Goal: Ask a question: Seek information or help from site administrators or community

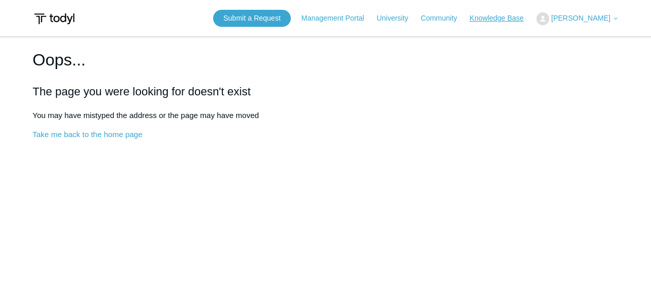
click at [522, 19] on link "Knowledge Base" at bounding box center [501, 18] width 64 height 11
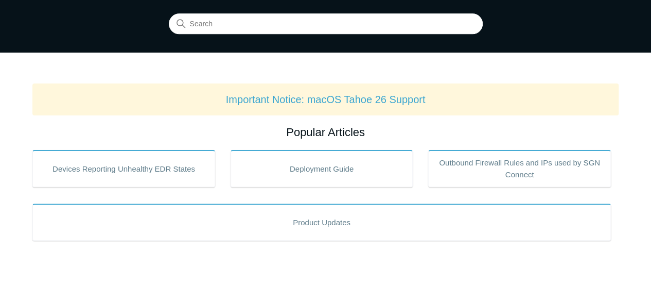
scroll to position [103, 0]
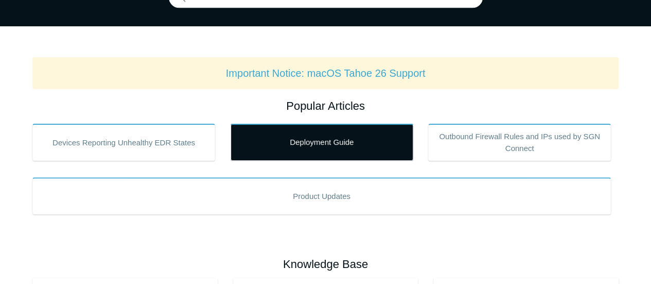
click at [325, 137] on link "Deployment Guide" at bounding box center [322, 142] width 183 height 37
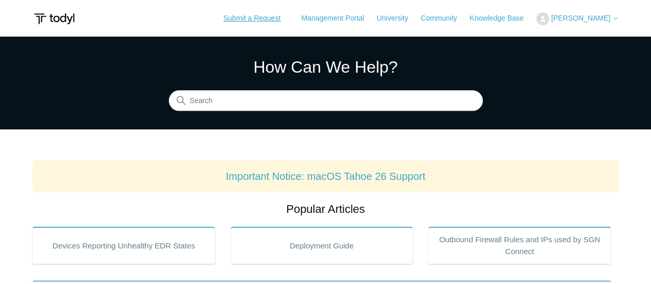
drag, startPoint x: 282, startPoint y: 21, endPoint x: 298, endPoint y: 41, distance: 25.6
click at [282, 21] on link "Submit a Request" at bounding box center [252, 18] width 78 height 17
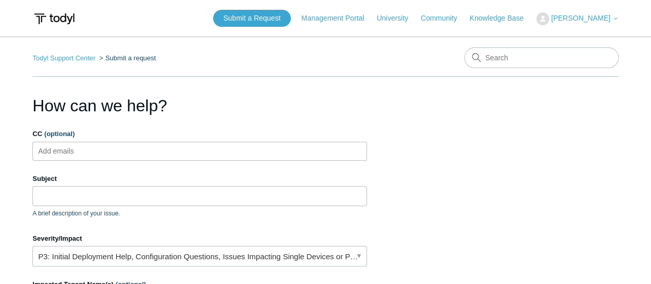
click at [127, 154] on ul "Add emails" at bounding box center [199, 151] width 335 height 19
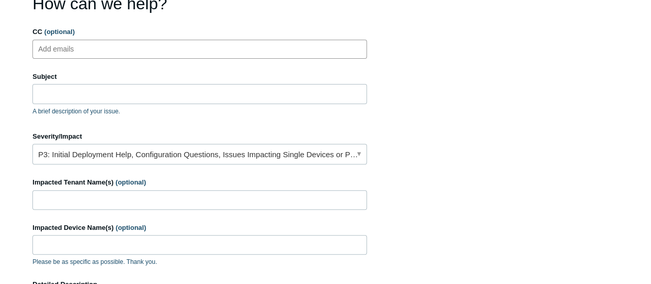
scroll to position [103, 0]
click at [80, 92] on input "Subject" at bounding box center [199, 93] width 335 height 20
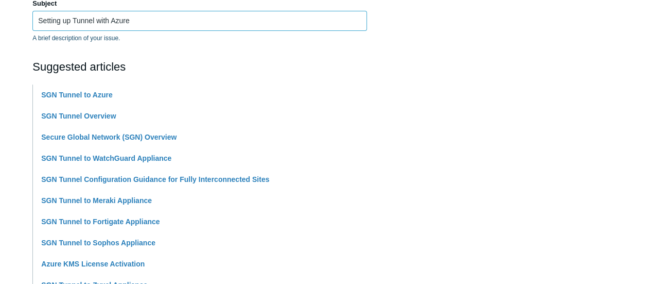
scroll to position [206, 0]
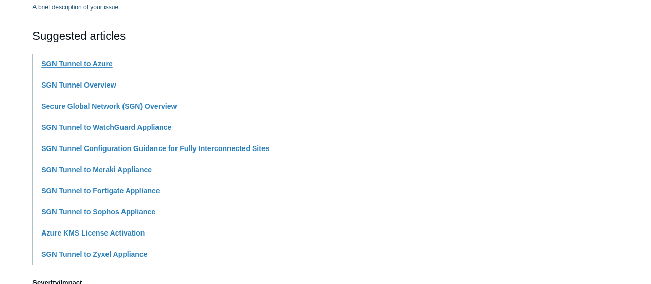
type input "Setting up Tunnel with Azure"
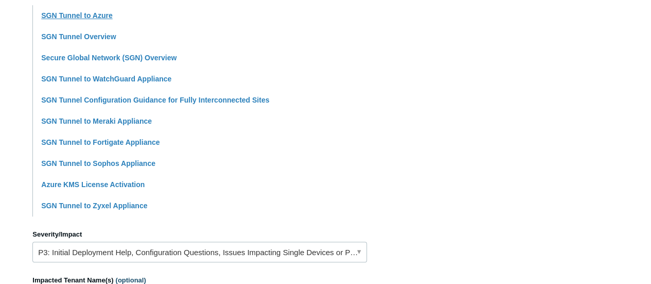
scroll to position [309, 0]
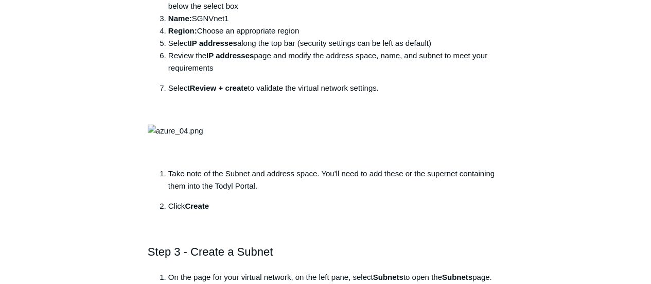
scroll to position [978, 0]
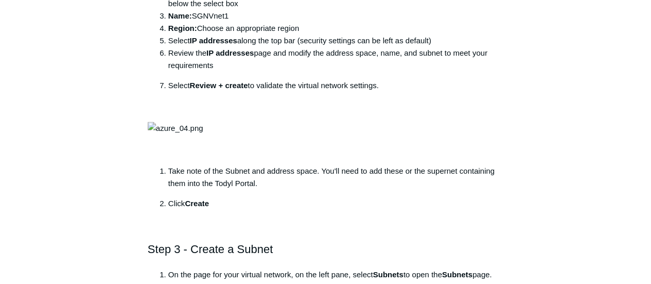
drag, startPoint x: 196, startPoint y: 146, endPoint x: 237, endPoint y: 151, distance: 41.4
click at [237, 22] on li "Name: SGNVnet1" at bounding box center [335, 16] width 335 height 12
copy li "SGNVnet1"
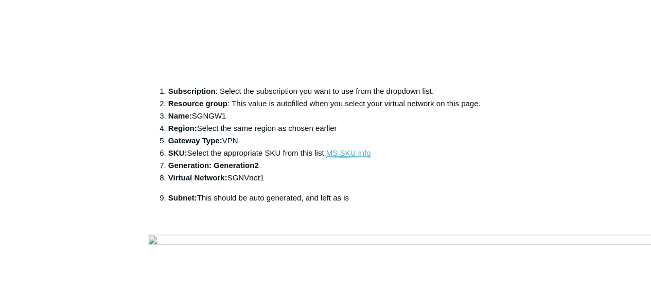
scroll to position [2625, 0]
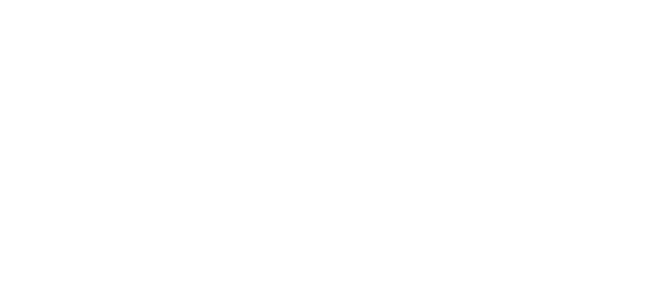
drag, startPoint x: 261, startPoint y: 205, endPoint x: 311, endPoint y: 209, distance: 49.6
drag, startPoint x: 260, startPoint y: 208, endPoint x: 315, endPoint y: 204, distance: 54.7
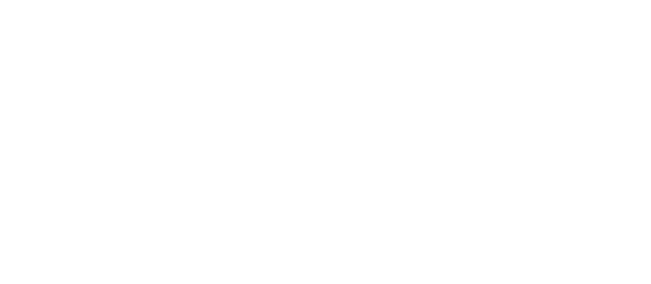
copy li "SGNPIP1"
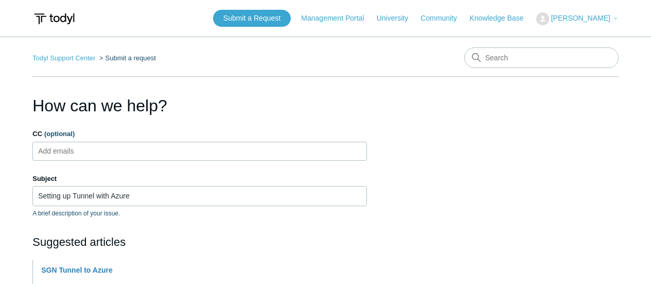
scroll to position [309, 0]
